Goal: Find specific page/section: Find specific page/section

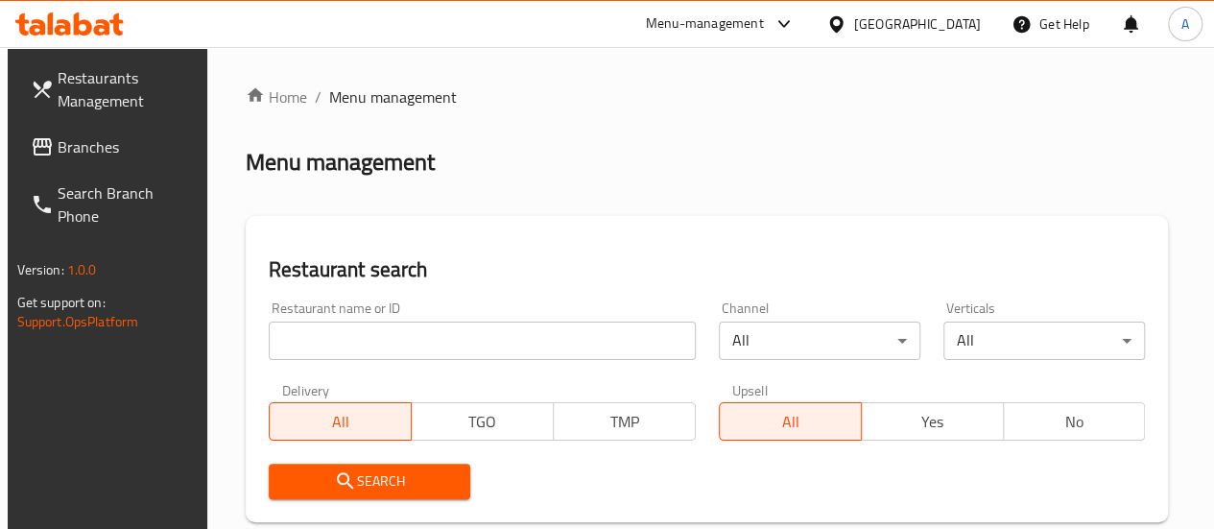
click at [796, 22] on icon at bounding box center [784, 23] width 23 height 23
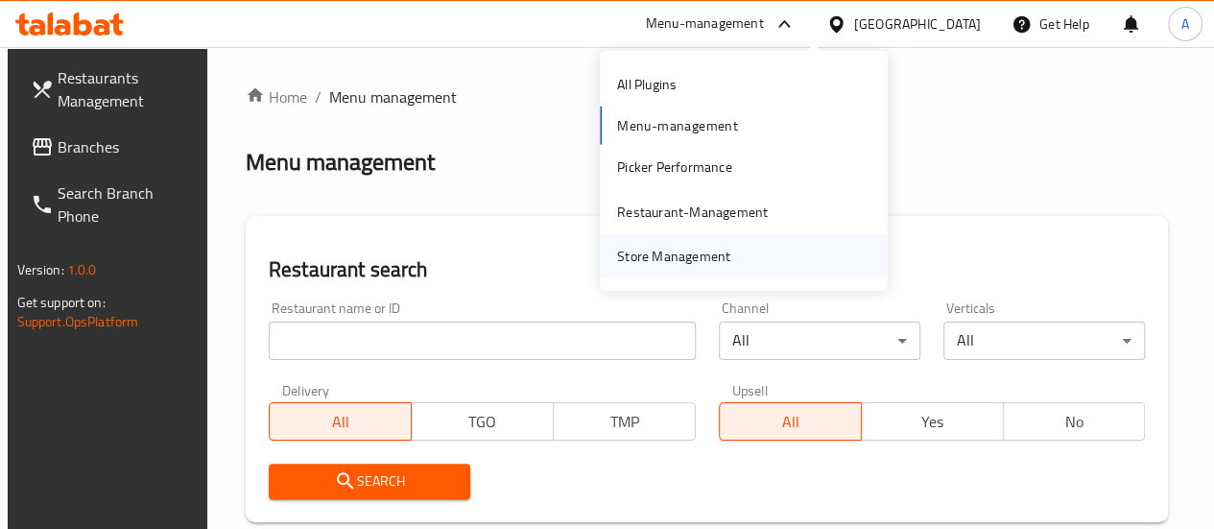
click at [739, 247] on div "Store Management" at bounding box center [674, 256] width 144 height 44
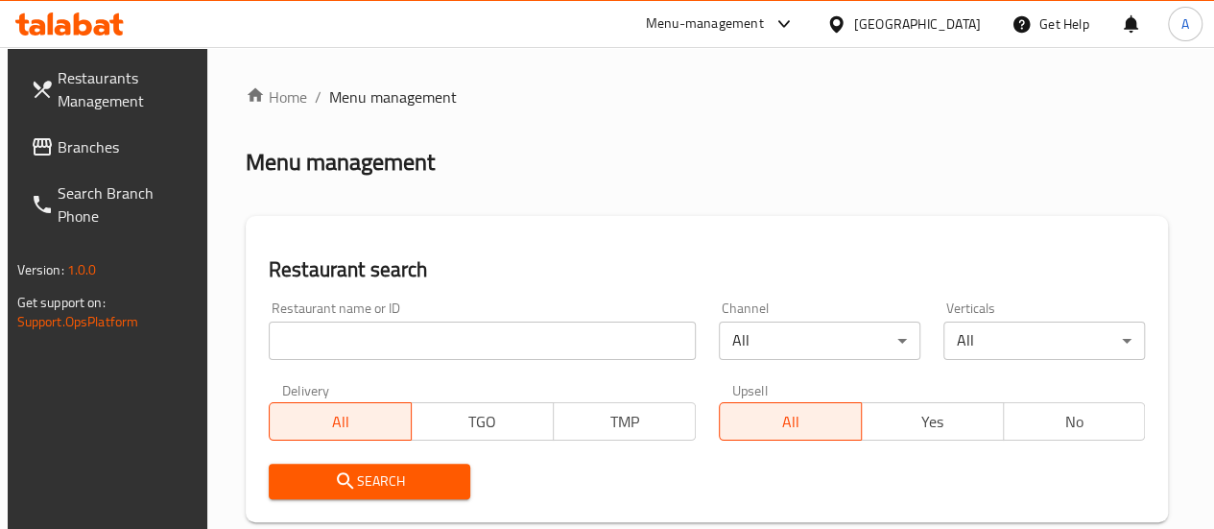
click at [872, 47] on div "​ Menu-management [GEOGRAPHIC_DATA] Get Help A Restaurants Management Branches …" at bounding box center [607, 288] width 1214 height 482
click at [796, 26] on icon at bounding box center [784, 23] width 23 height 23
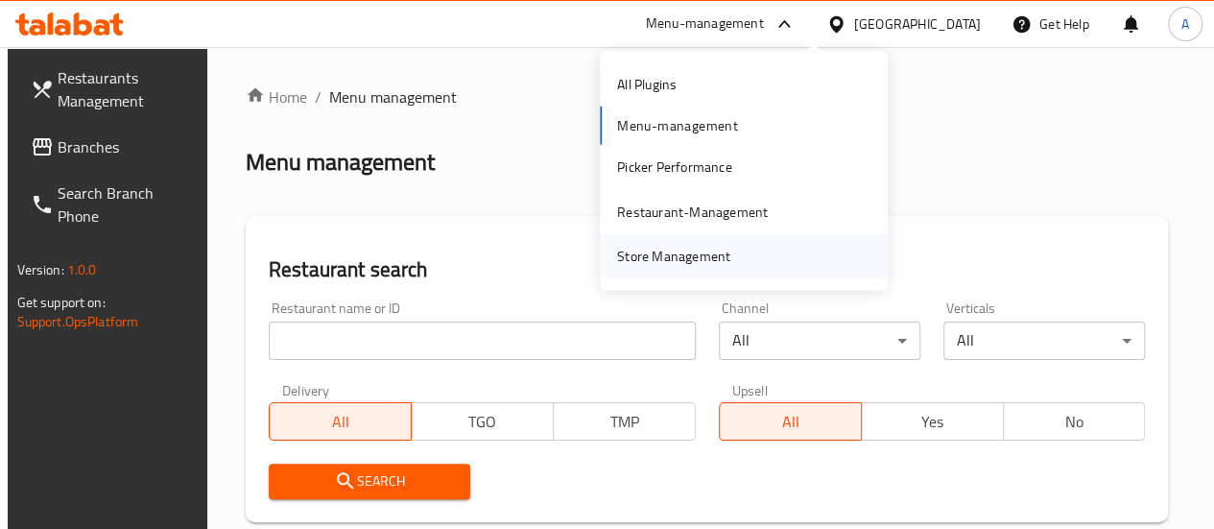
click at [766, 256] on div "Store Management" at bounding box center [744, 256] width 288 height 44
